Goal: Task Accomplishment & Management: Manage account settings

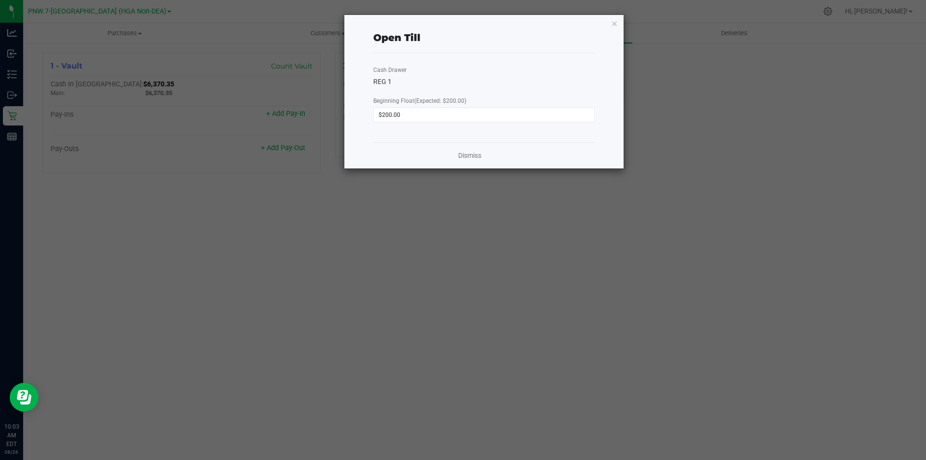
drag, startPoint x: 12, startPoint y: 137, endPoint x: 17, endPoint y: 136, distance: 5.4
click at [14, 137] on ngb-modal-window "Open Till Cash Drawer REG 1 Beginning Float (Expected: $200.00) $200.00 Dismiss" at bounding box center [466, 230] width 933 height 460
click at [484, 158] on div "Dismiss" at bounding box center [483, 155] width 221 height 26
click at [474, 153] on link "Dismiss" at bounding box center [469, 155] width 23 height 10
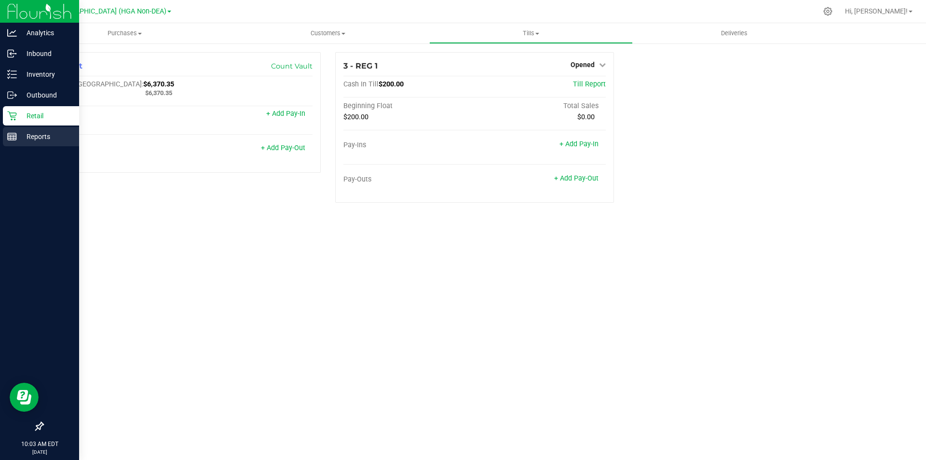
click at [10, 133] on icon at bounding box center [12, 137] width 10 height 10
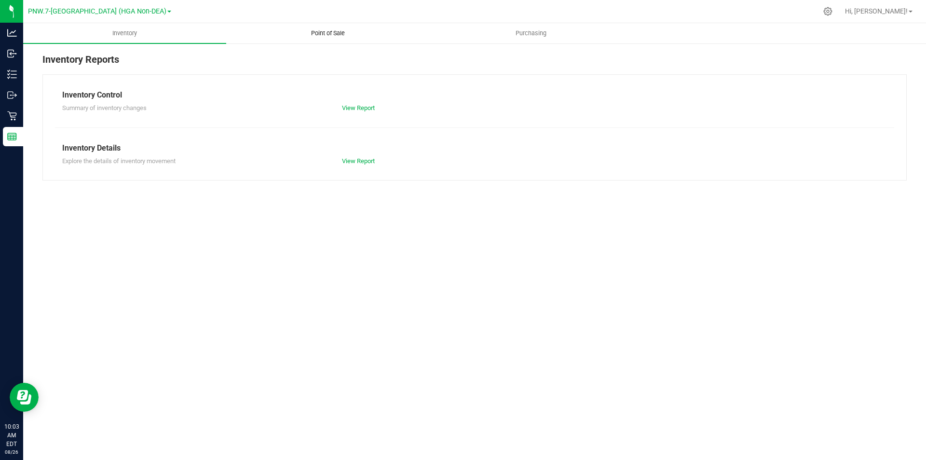
click at [330, 34] on span "Point of Sale" at bounding box center [328, 33] width 60 height 9
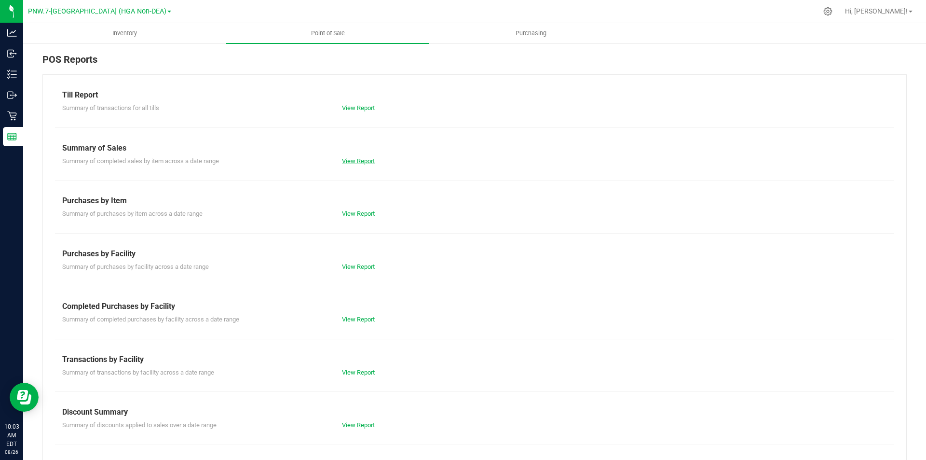
click at [357, 162] on link "View Report" at bounding box center [358, 160] width 33 height 7
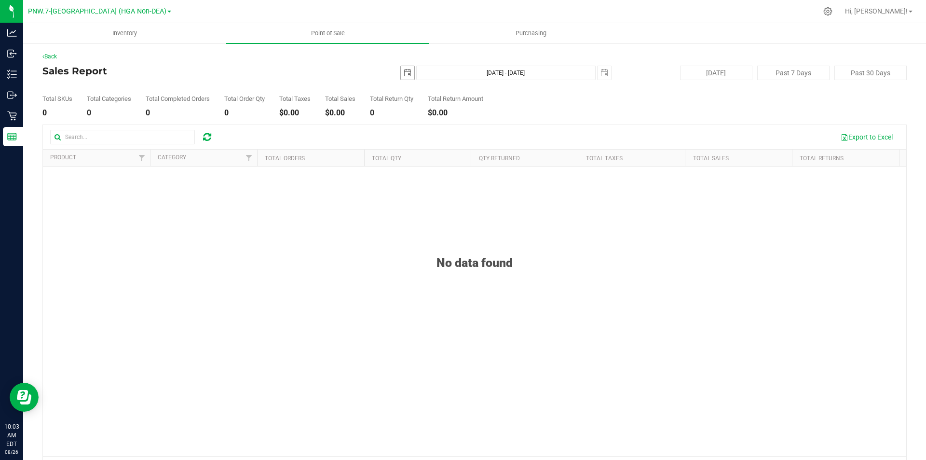
click at [404, 74] on span "select" at bounding box center [408, 73] width 8 height 8
click at [471, 129] on link "1" at bounding box center [474, 126] width 14 height 15
type input "[DATE]"
type input "[DATE] - [DATE]"
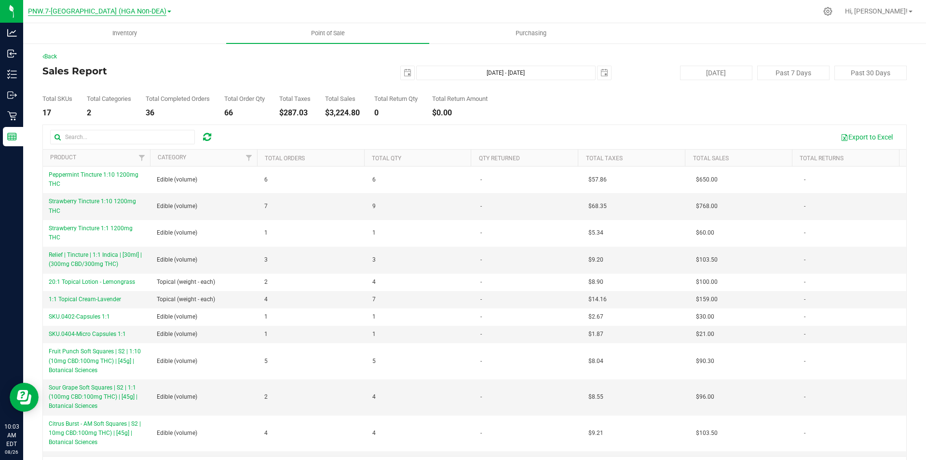
click at [109, 9] on span "PNW.7-[GEOGRAPHIC_DATA] (HGA Non-DEA)" at bounding box center [97, 11] width 138 height 9
click at [114, 44] on link "PSE.27-[PERSON_NAME] (HGA Non-DEA)" at bounding box center [99, 47] width 143 height 13
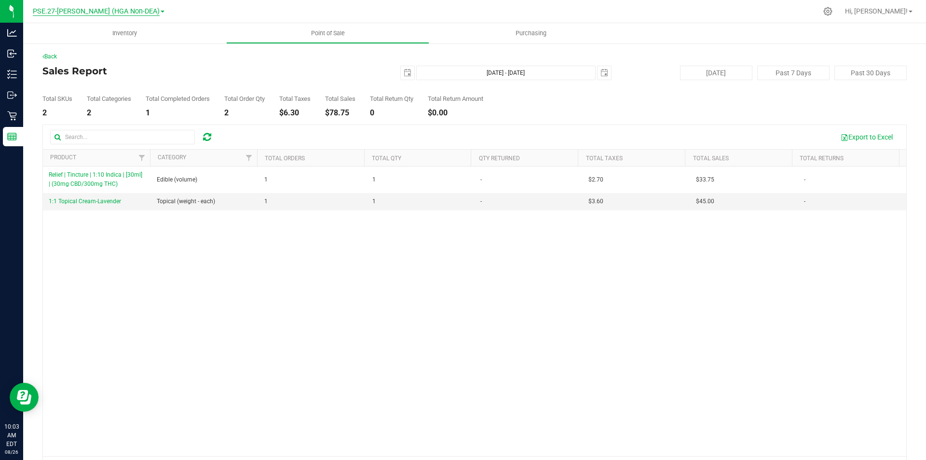
click at [95, 14] on span "PSE.27-[PERSON_NAME] (HGA Non-DEA)" at bounding box center [96, 11] width 127 height 9
click at [104, 38] on link "PNW.7-[GEOGRAPHIC_DATA] (HGA Non-DEA)" at bounding box center [98, 33] width 141 height 13
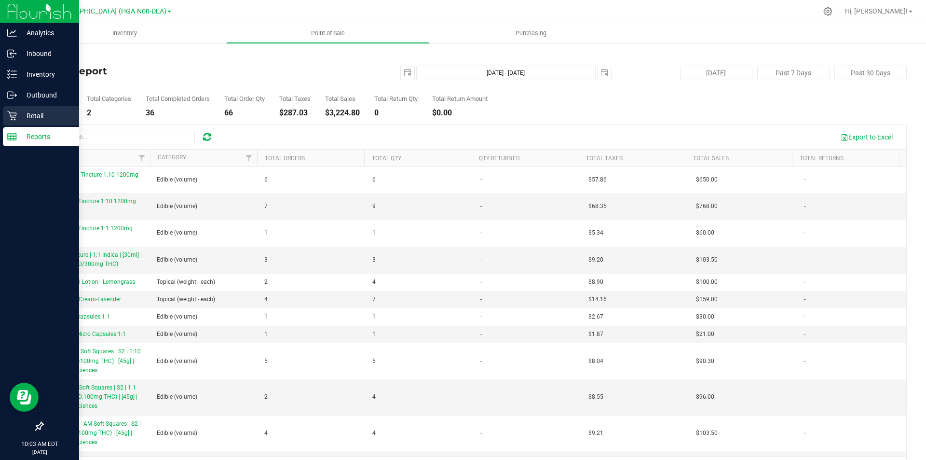
click at [16, 113] on icon at bounding box center [11, 115] width 9 height 9
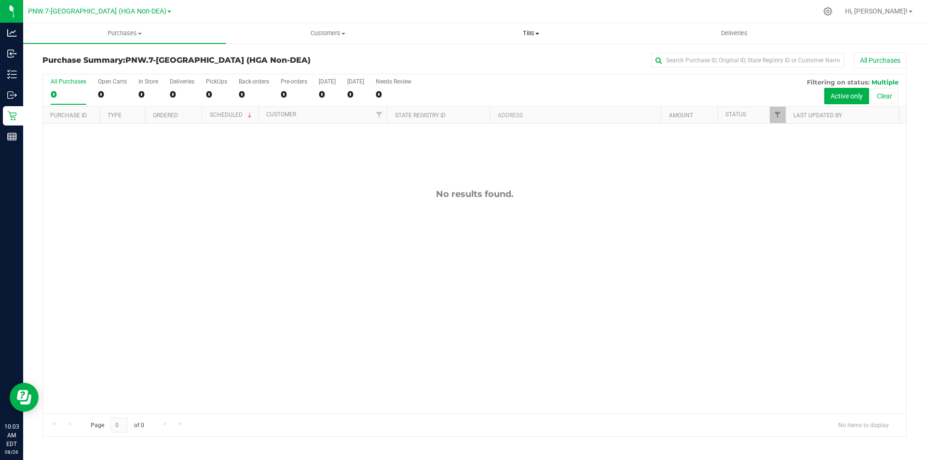
click at [533, 37] on span "Tills" at bounding box center [531, 33] width 202 height 9
click at [506, 59] on li "Manage tills" at bounding box center [530, 59] width 203 height 12
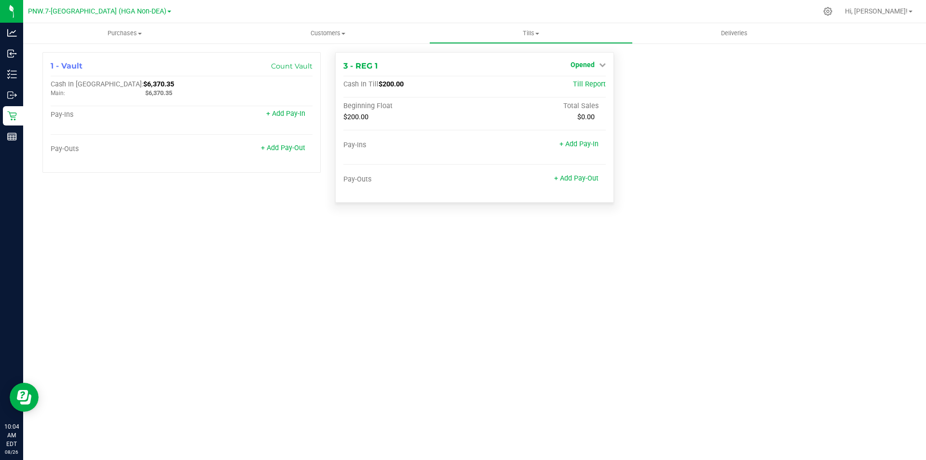
click at [582, 68] on span "Opened" at bounding box center [582, 65] width 24 height 8
click at [581, 87] on link "Close Till" at bounding box center [583, 85] width 26 height 8
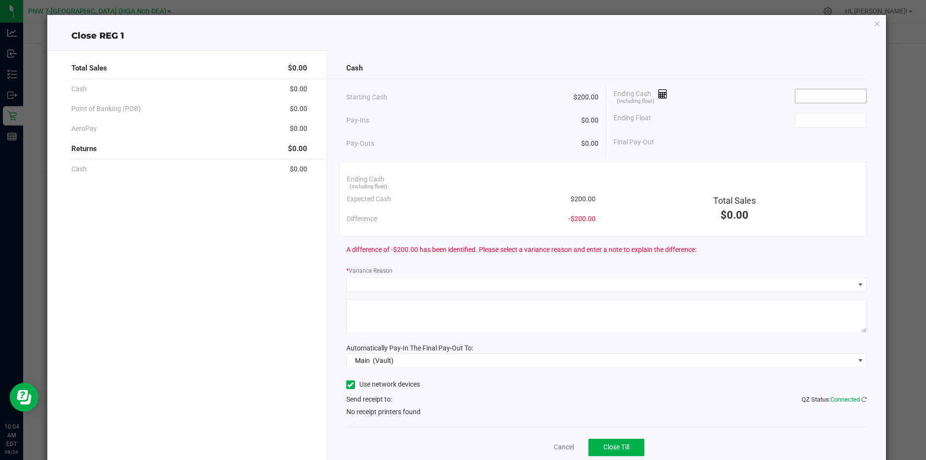
click at [807, 96] on input at bounding box center [830, 96] width 71 height 14
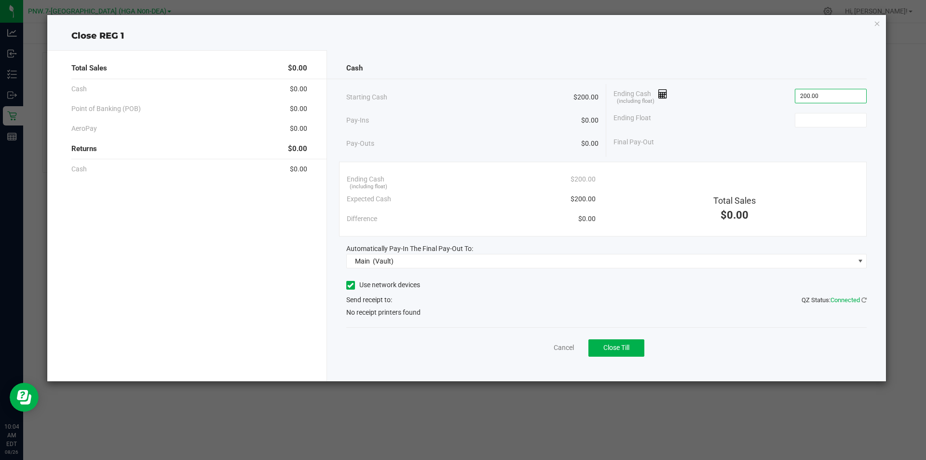
type input "$200.00"
click at [370, 287] on label "Use network devices" at bounding box center [383, 285] width 74 height 10
click at [0, 0] on input "Use network devices" at bounding box center [0, 0] width 0 height 0
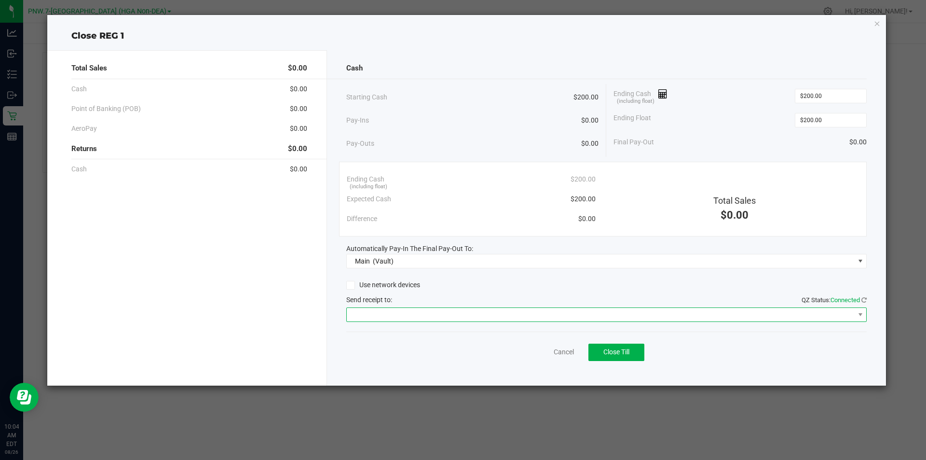
click at [430, 314] on span at bounding box center [601, 315] width 508 height 14
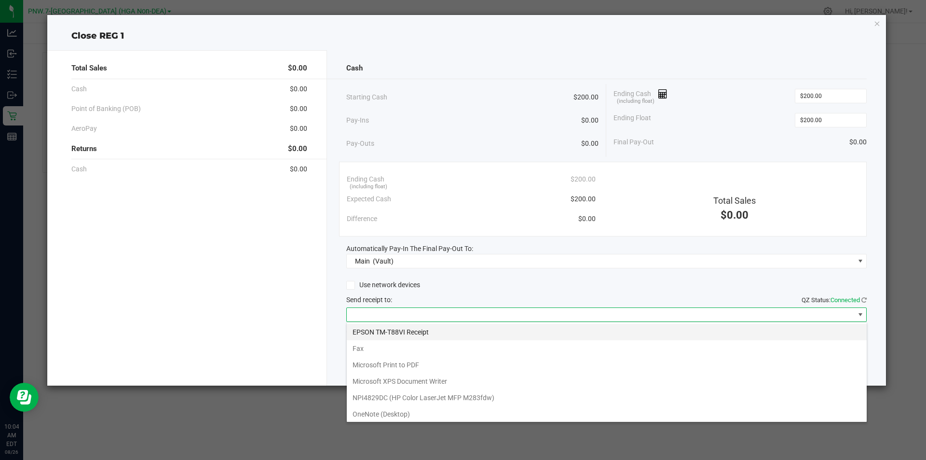
scroll to position [14, 520]
click at [436, 333] on Receipt "EPSON TM-T88VI Receipt" at bounding box center [607, 332] width 520 height 16
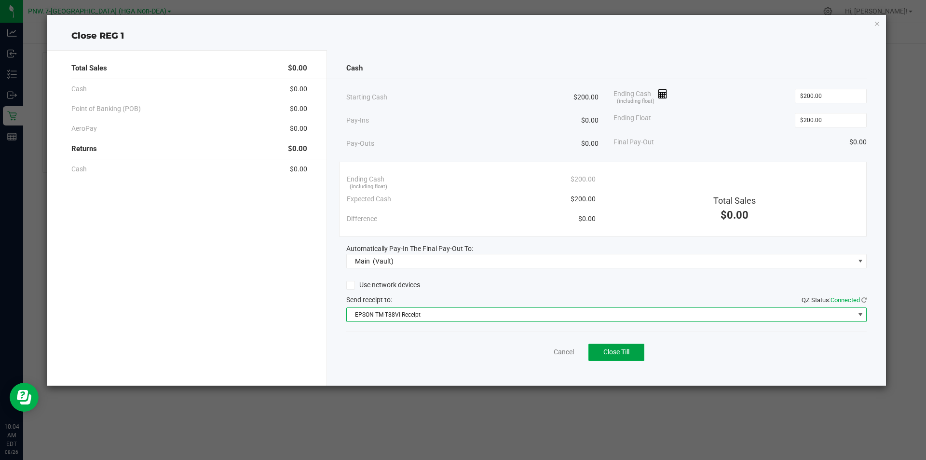
click at [609, 349] on span "Close Till" at bounding box center [616, 352] width 26 height 8
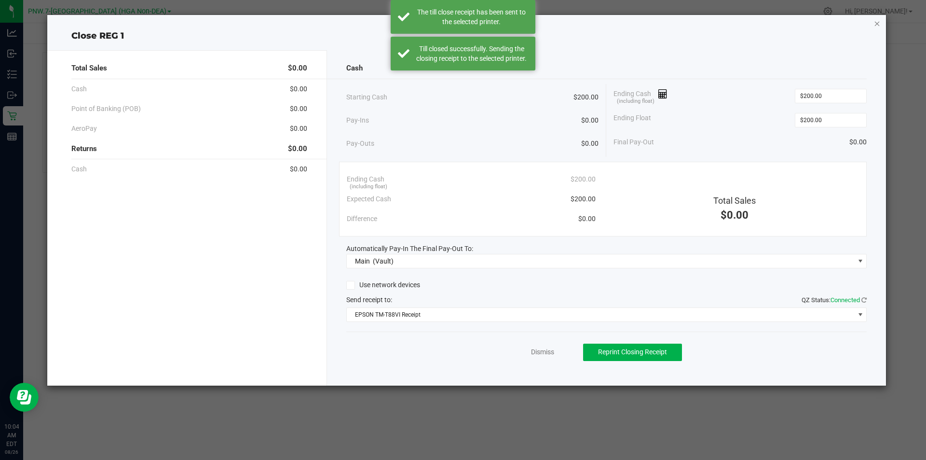
click at [877, 22] on icon "button" at bounding box center [877, 23] width 7 height 12
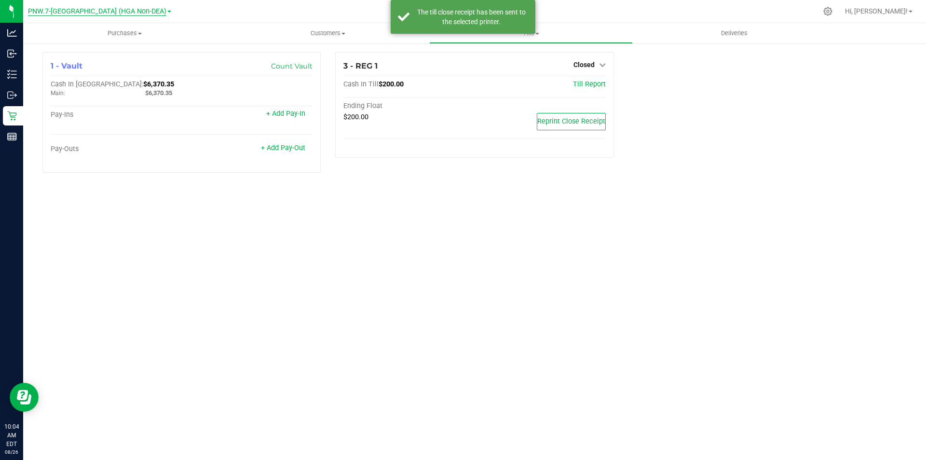
click at [97, 14] on span "PNW.7-[GEOGRAPHIC_DATA] (HGA Non-DEA)" at bounding box center [97, 11] width 138 height 9
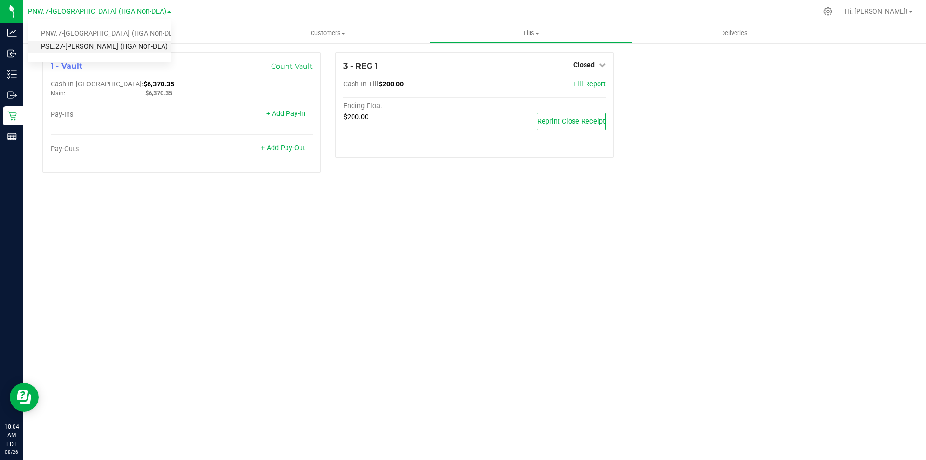
click at [100, 51] on link "PSE.27-[PERSON_NAME] (HGA Non-DEA)" at bounding box center [99, 47] width 143 height 13
click at [592, 64] on span "Closed" at bounding box center [583, 65] width 21 height 8
click at [591, 87] on link "Open Till" at bounding box center [584, 85] width 26 height 8
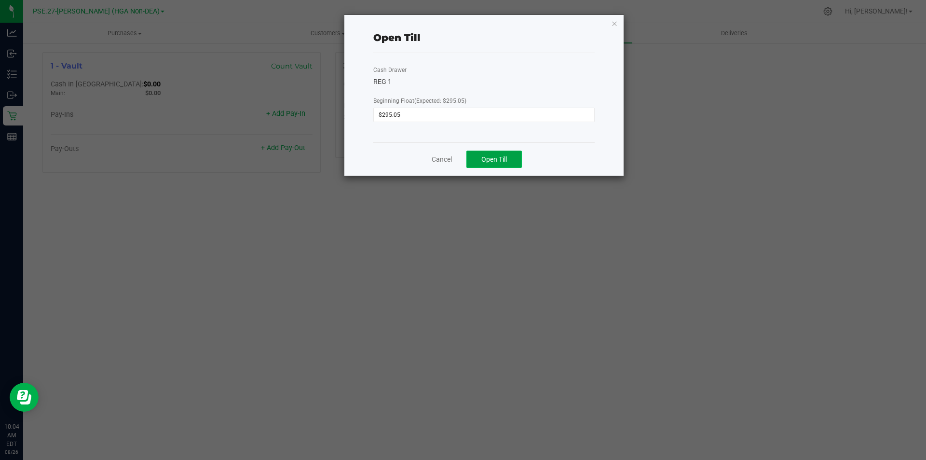
click at [495, 160] on span "Open Till" at bounding box center [494, 159] width 26 height 8
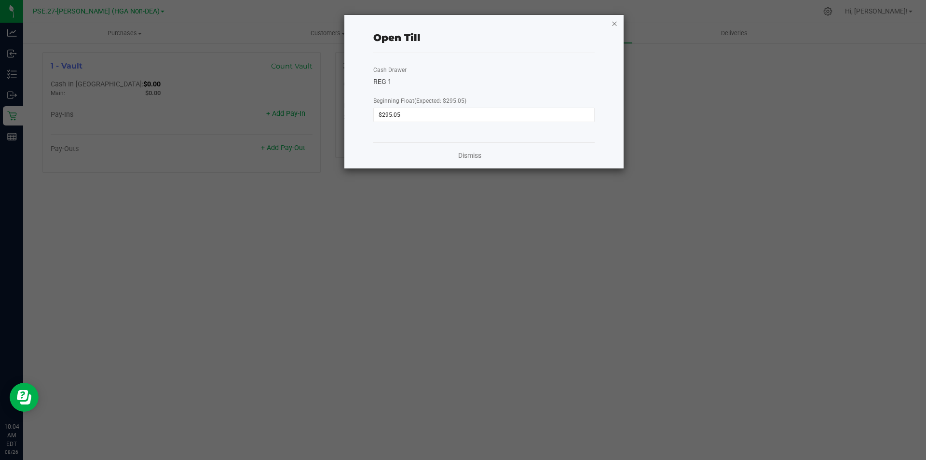
click at [616, 25] on icon "button" at bounding box center [614, 23] width 7 height 12
